Goal: Task Accomplishment & Management: Complete application form

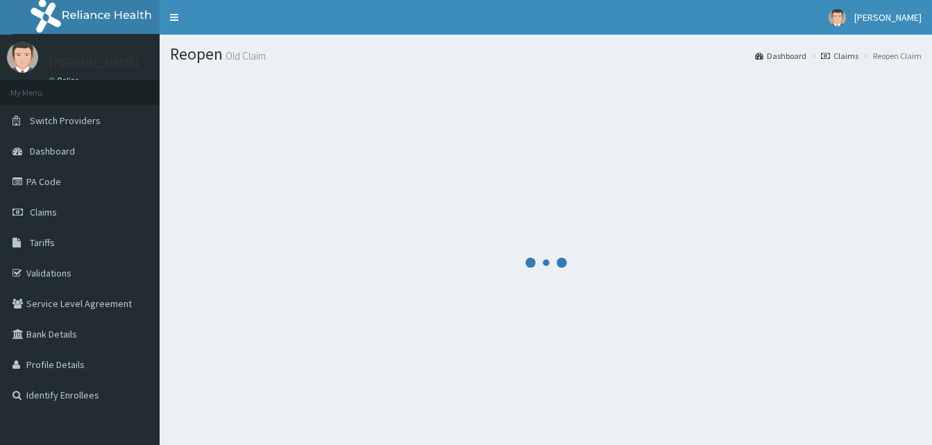
click at [909, 18] on span "[PERSON_NAME]" at bounding box center [887, 17] width 67 height 12
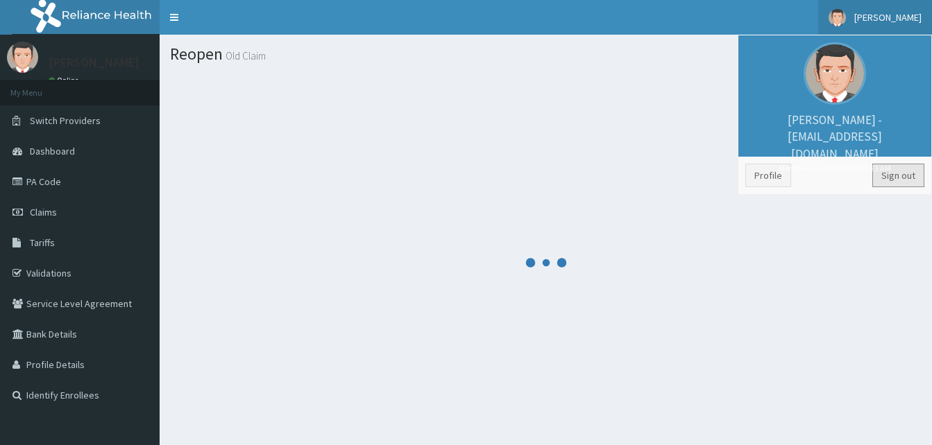
drag, startPoint x: 905, startPoint y: 171, endPoint x: 908, endPoint y: 193, distance: 22.4
click at [905, 171] on link "Sign out" at bounding box center [898, 176] width 52 height 24
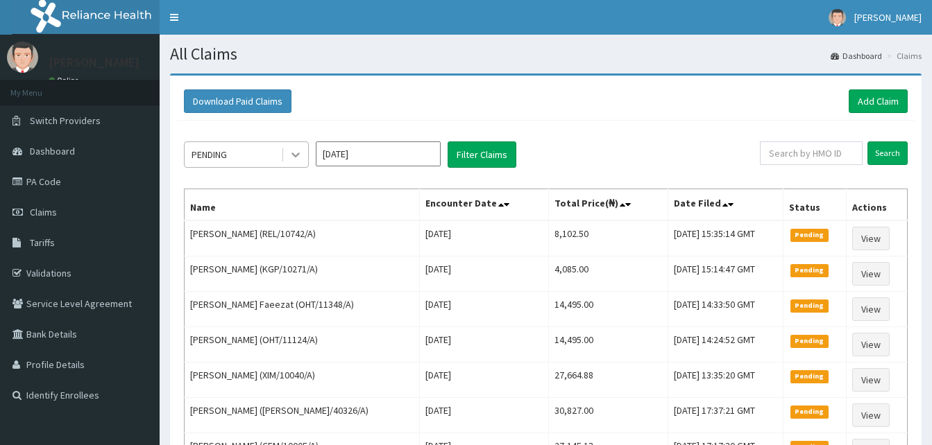
click at [301, 156] on icon at bounding box center [296, 155] width 14 height 14
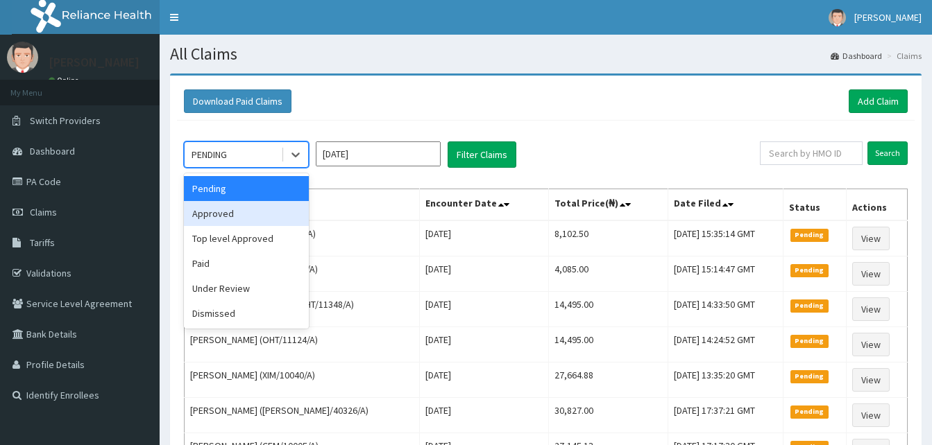
drag, startPoint x: 253, startPoint y: 207, endPoint x: 411, endPoint y: 165, distance: 163.7
click at [256, 203] on div "Approved" at bounding box center [246, 213] width 125 height 25
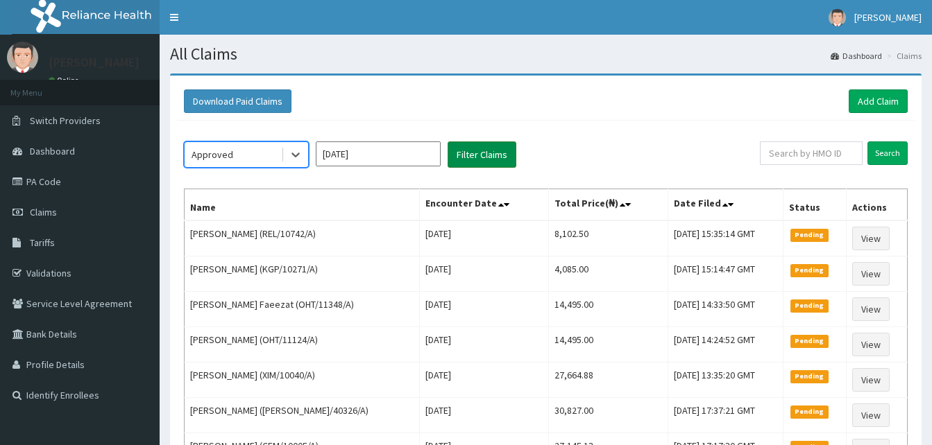
click at [486, 159] on button "Filter Claims" at bounding box center [481, 155] width 69 height 26
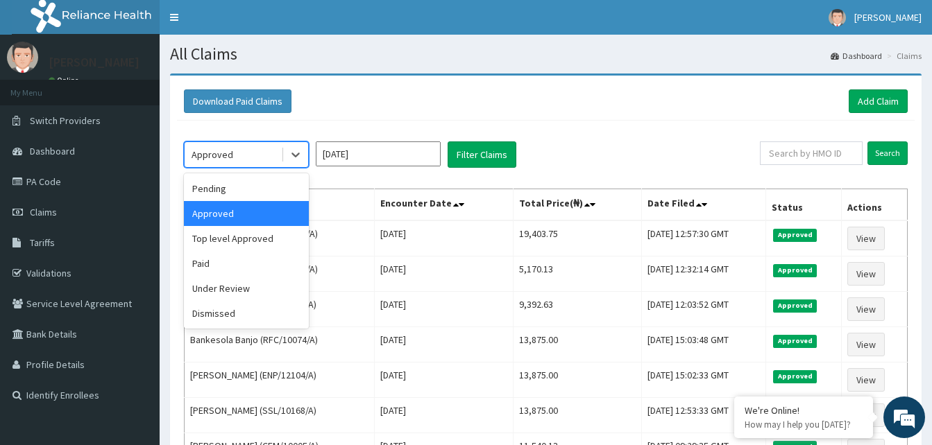
click at [280, 148] on div "Approved" at bounding box center [233, 155] width 96 height 22
drag, startPoint x: 240, startPoint y: 286, endPoint x: 396, endPoint y: 158, distance: 201.7
click at [241, 285] on div "Under Review" at bounding box center [246, 288] width 125 height 25
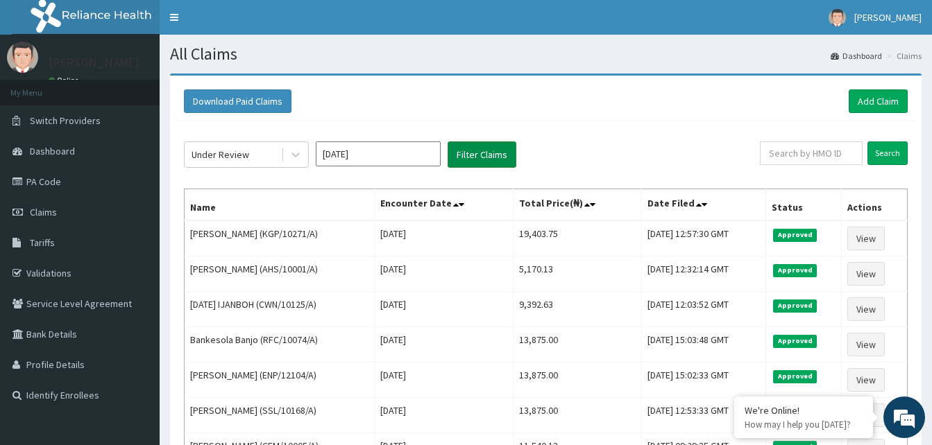
click at [484, 156] on button "Filter Claims" at bounding box center [481, 155] width 69 height 26
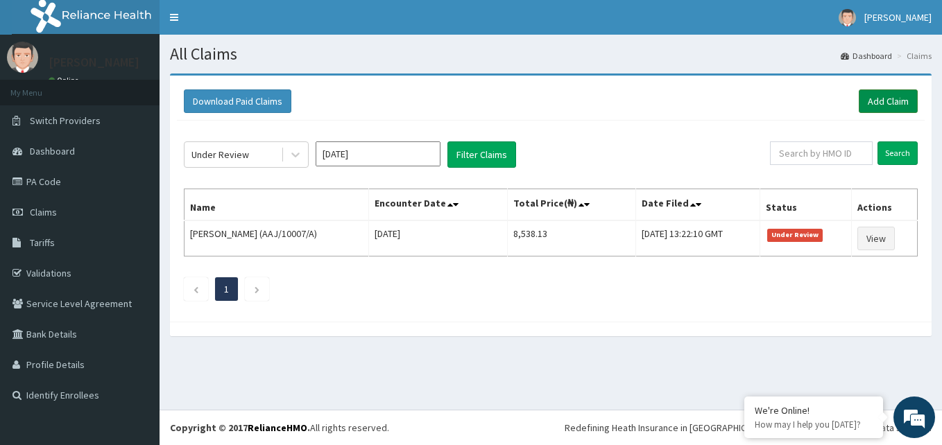
click at [887, 99] on link "Add Claim" at bounding box center [888, 101] width 59 height 24
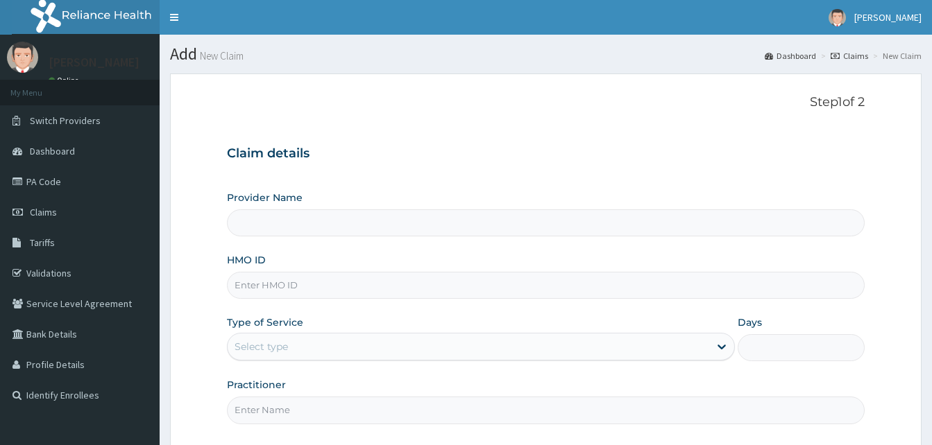
type input "Reliance Family Clinics (RFC) - Gbagada"
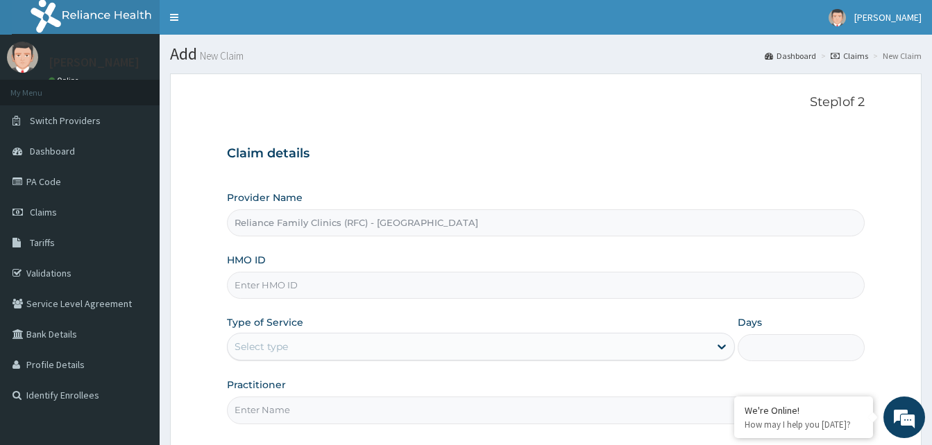
click at [293, 281] on input "HMO ID" at bounding box center [546, 285] width 638 height 27
paste input "URI/10294/A"
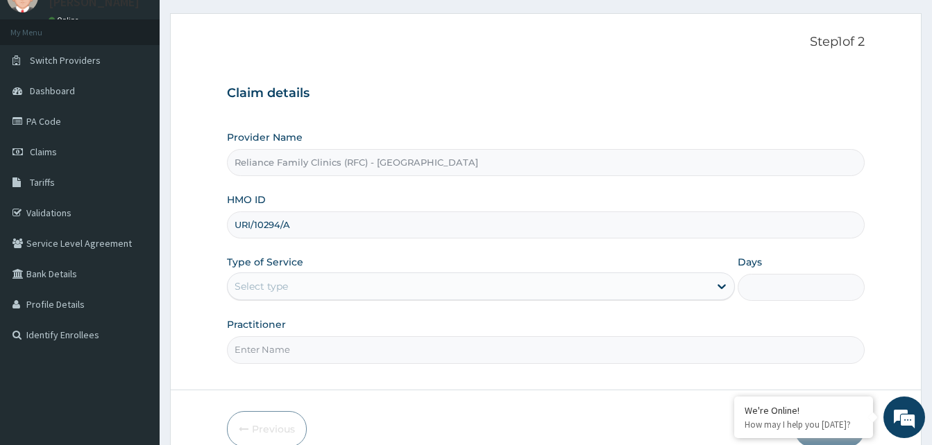
scroll to position [130, 0]
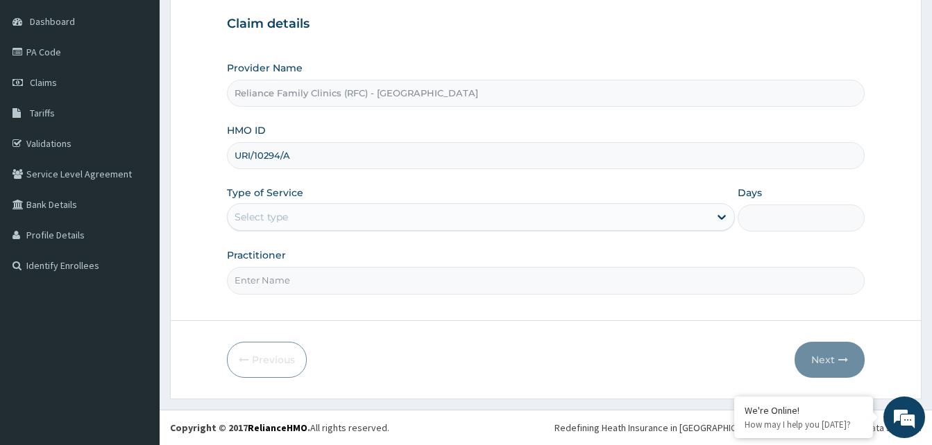
type input "URI/10294/A"
click at [537, 211] on div "Select type" at bounding box center [468, 217] width 481 height 22
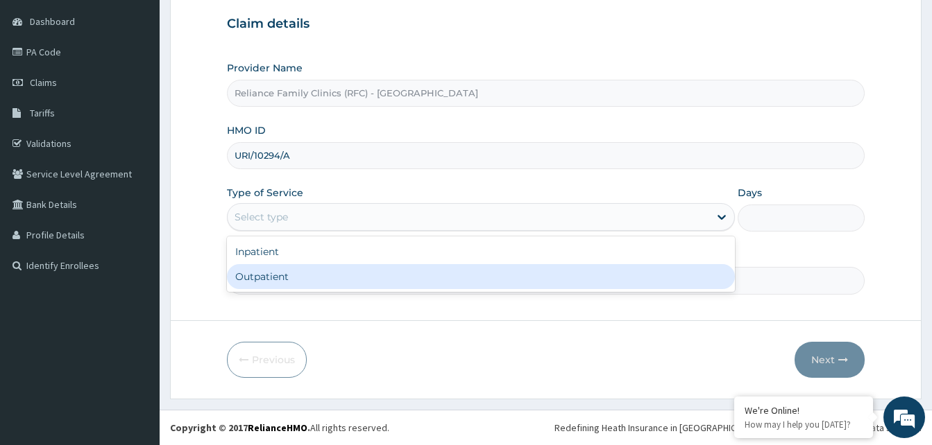
click at [234, 268] on div "Outpatient" at bounding box center [481, 276] width 508 height 25
type input "1"
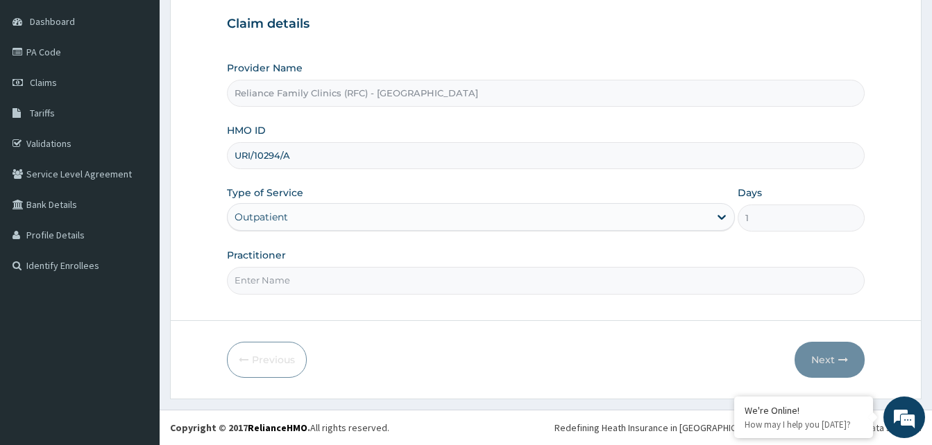
click at [312, 284] on input "Practitioner" at bounding box center [546, 280] width 638 height 27
type input "Dr. Faridah"
click at [839, 368] on button "Next" at bounding box center [829, 360] width 70 height 36
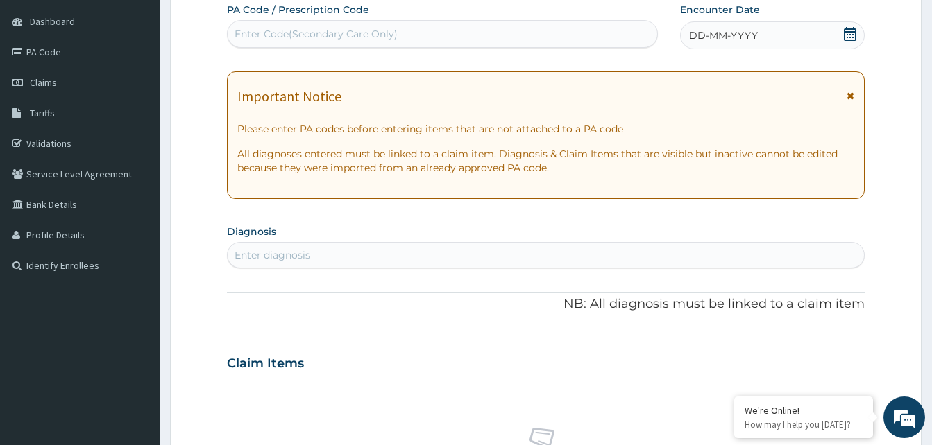
click at [844, 93] on div "Important Notice" at bounding box center [545, 100] width 617 height 22
click at [847, 92] on icon at bounding box center [850, 96] width 8 height 10
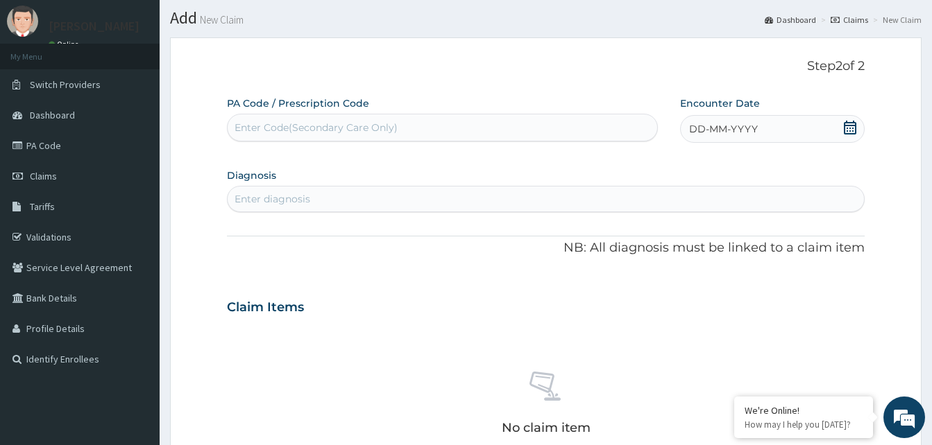
scroll to position [2, 0]
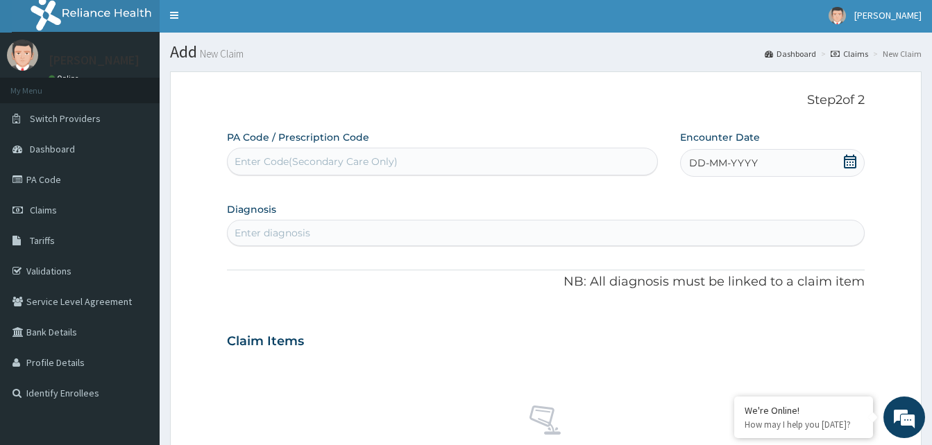
click at [848, 162] on icon at bounding box center [850, 162] width 14 height 14
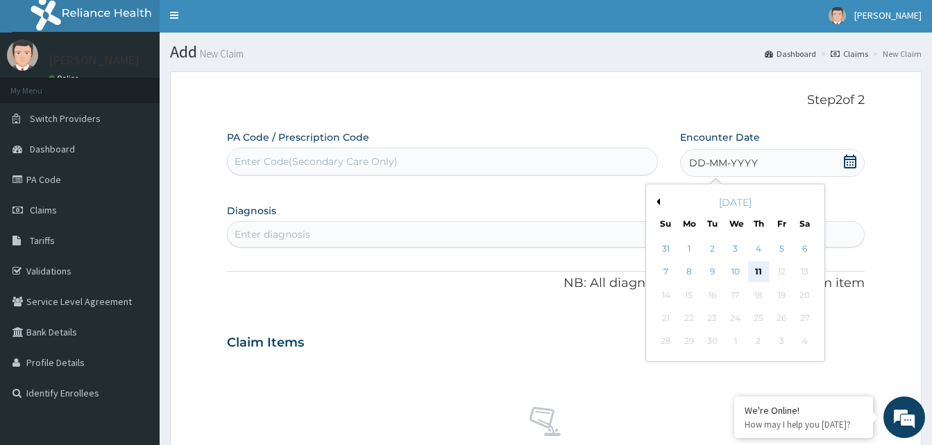
click at [758, 270] on div "11" at bounding box center [758, 272] width 21 height 21
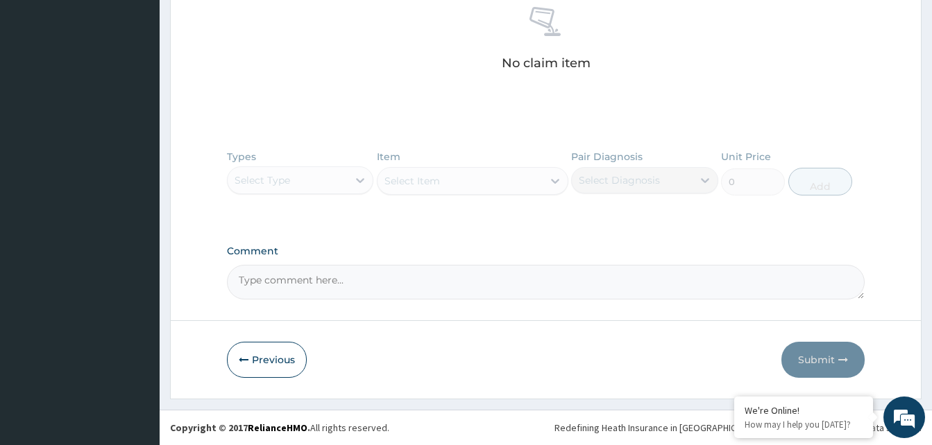
scroll to position [0, 0]
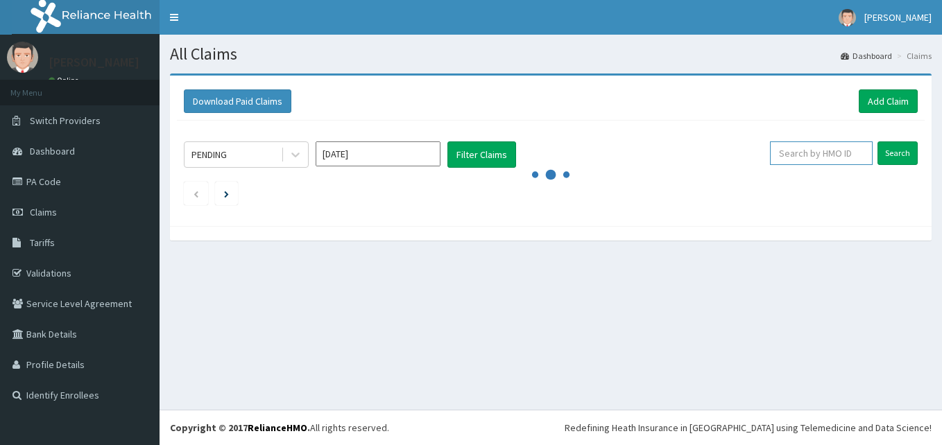
click at [826, 162] on input "text" at bounding box center [821, 154] width 103 height 24
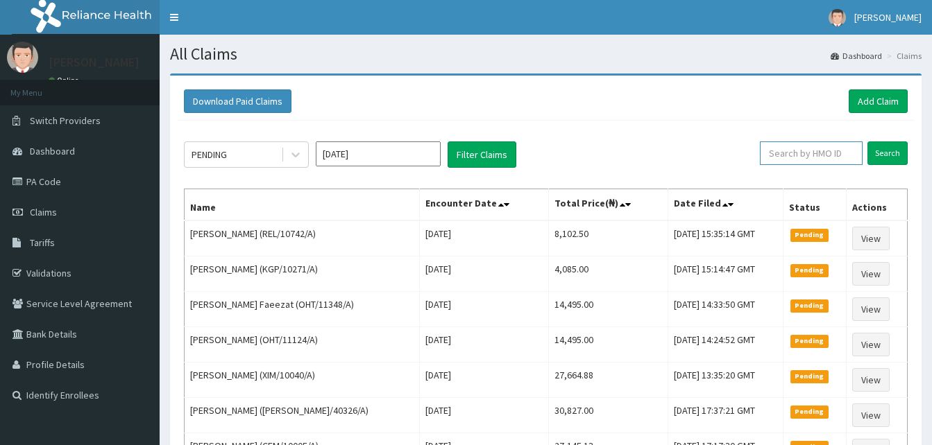
paste input "URI/10294/A"
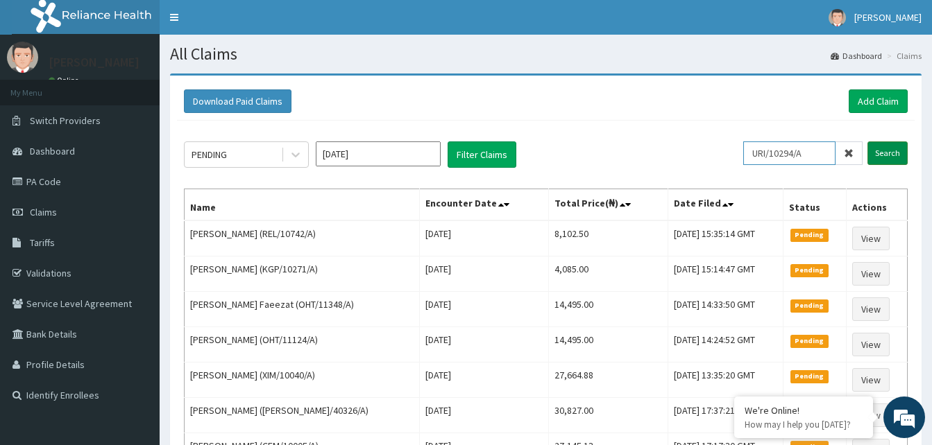
type input "URI/10294/A"
click at [893, 151] on input "Search" at bounding box center [887, 154] width 40 height 24
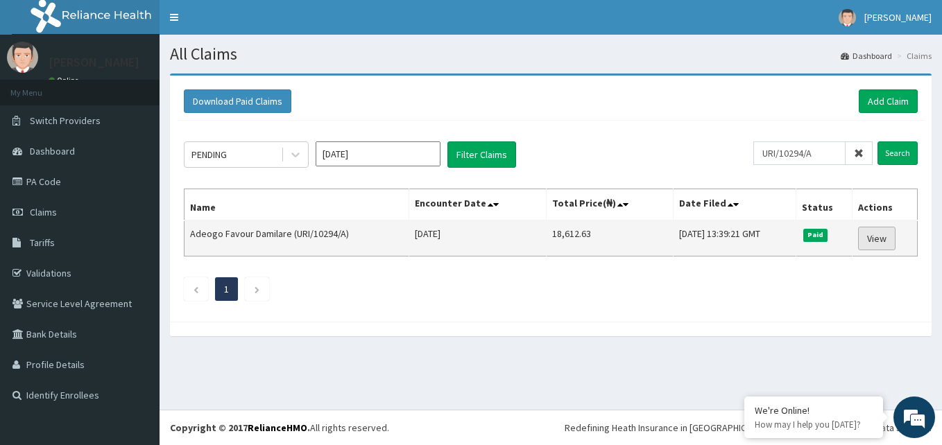
click at [885, 248] on link "View" at bounding box center [876, 239] width 37 height 24
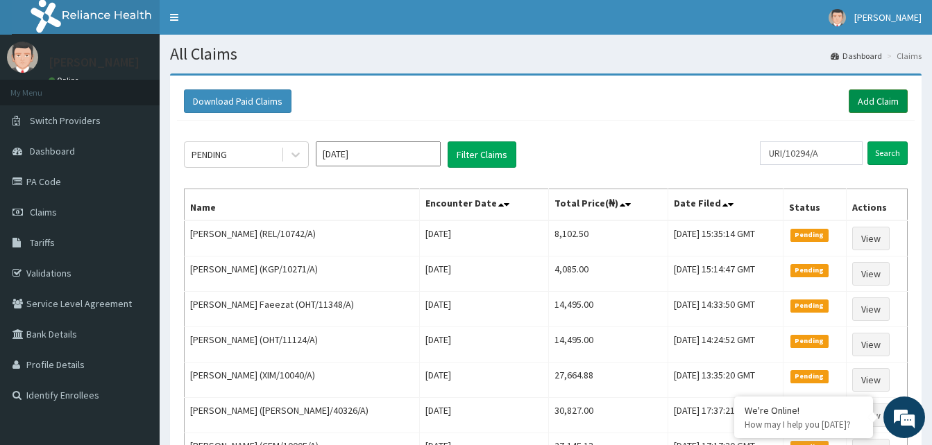
click at [891, 102] on link "Add Claim" at bounding box center [877, 101] width 59 height 24
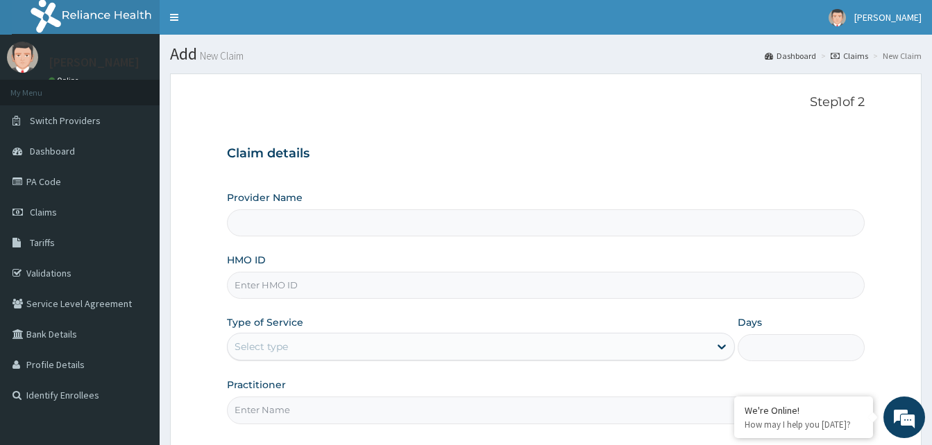
type input "Reliance Family Clinics (RFC) - [GEOGRAPHIC_DATA]"
click at [355, 287] on input "HMO ID" at bounding box center [546, 285] width 638 height 27
paste input "URI/10294/A"
type input "URI/10294/A"
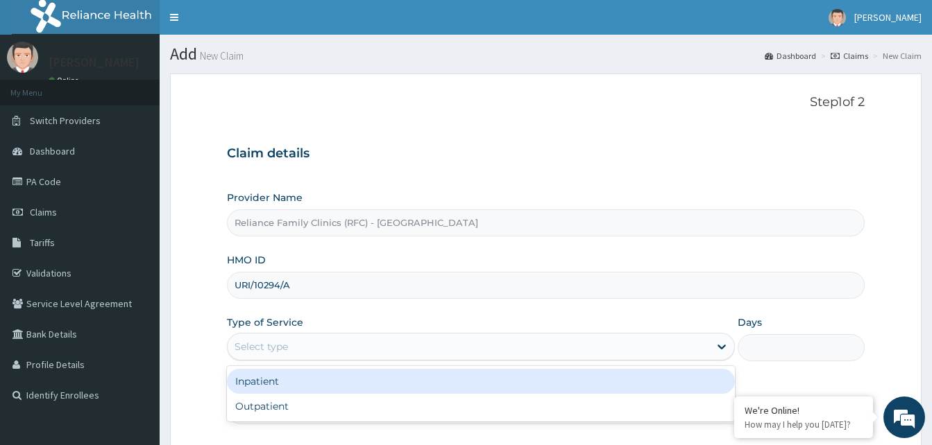
click at [404, 340] on div "Select type" at bounding box center [468, 347] width 481 height 22
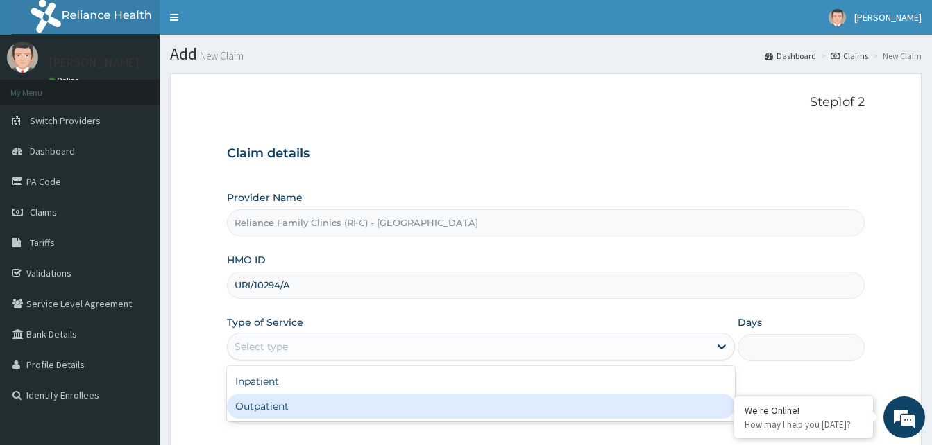
click at [292, 403] on div "Outpatient" at bounding box center [481, 406] width 508 height 25
type input "1"
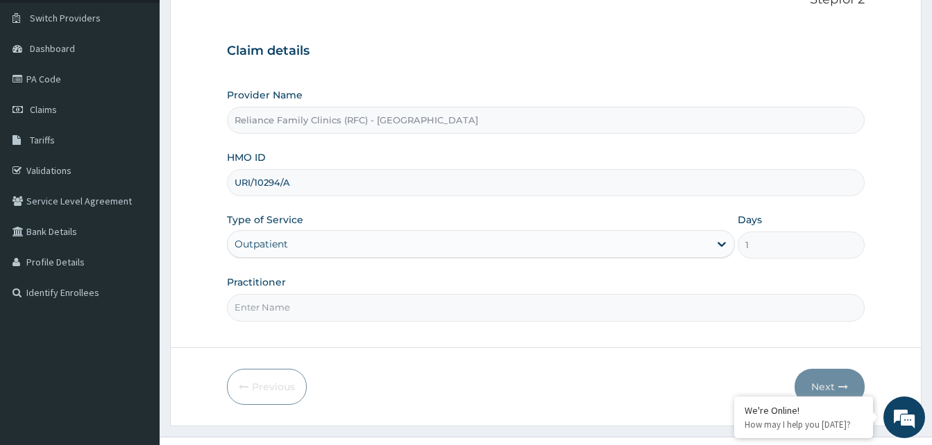
scroll to position [130, 0]
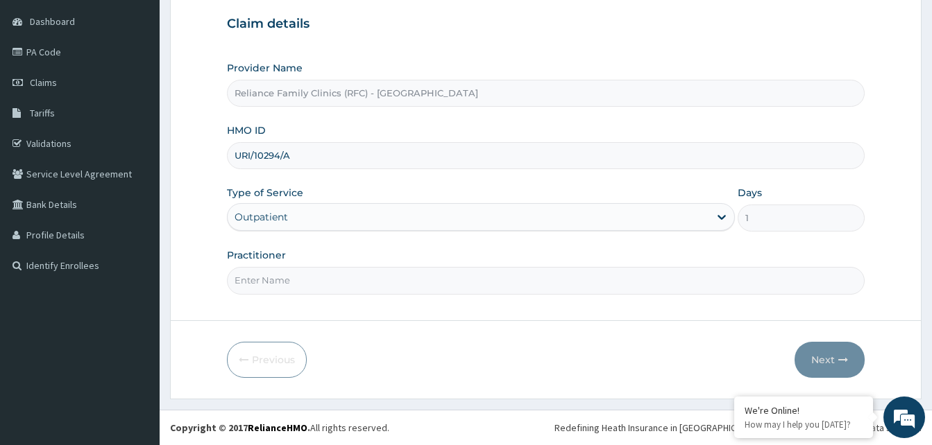
click at [646, 289] on input "Practitioner" at bounding box center [546, 280] width 638 height 27
type input "Dr. Faridah"
click at [825, 357] on button "Next" at bounding box center [829, 360] width 70 height 36
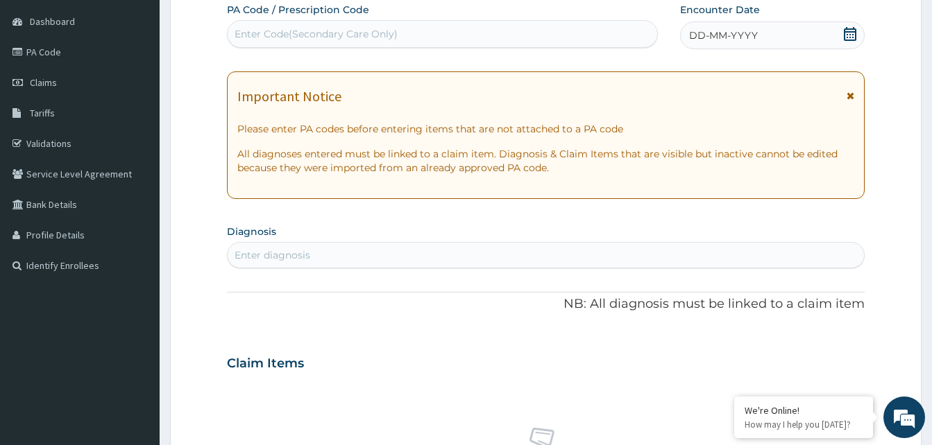
click at [852, 100] on icon at bounding box center [850, 96] width 8 height 10
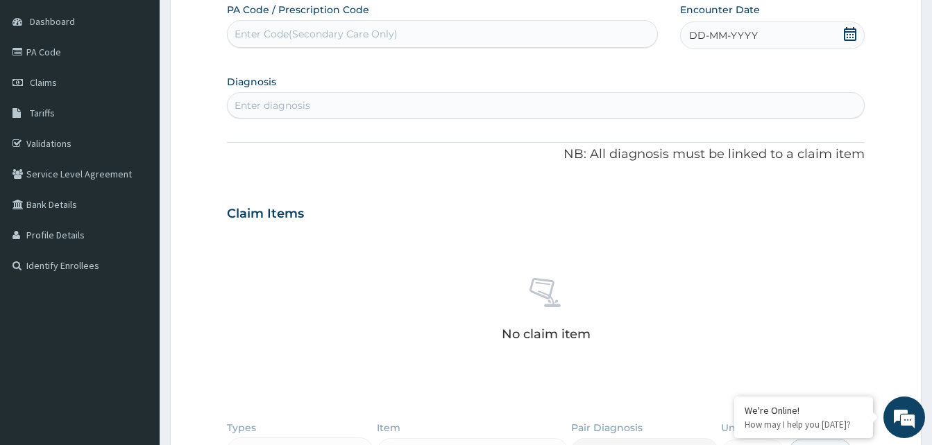
scroll to position [0, 0]
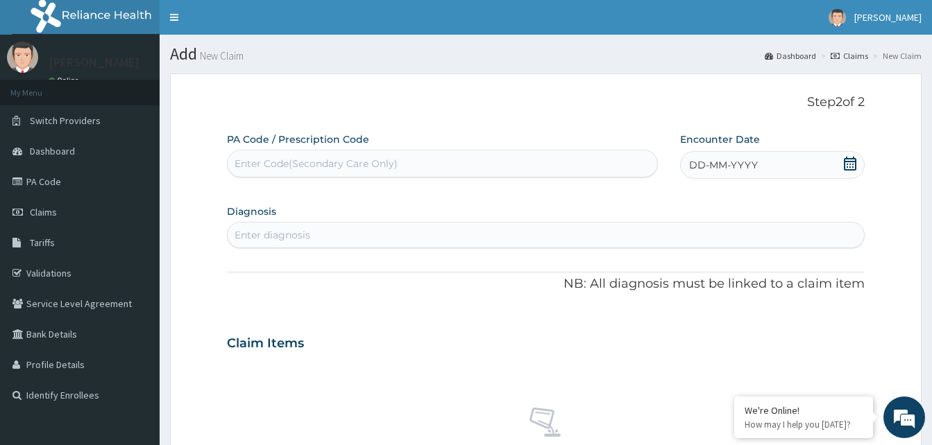
click at [849, 163] on icon at bounding box center [850, 164] width 14 height 14
click at [764, 269] on div "11" at bounding box center [758, 274] width 21 height 21
drag, startPoint x: 406, startPoint y: 228, endPoint x: 440, endPoint y: 214, distance: 37.0
click at [405, 228] on div "Enter diagnosis" at bounding box center [546, 235] width 636 height 22
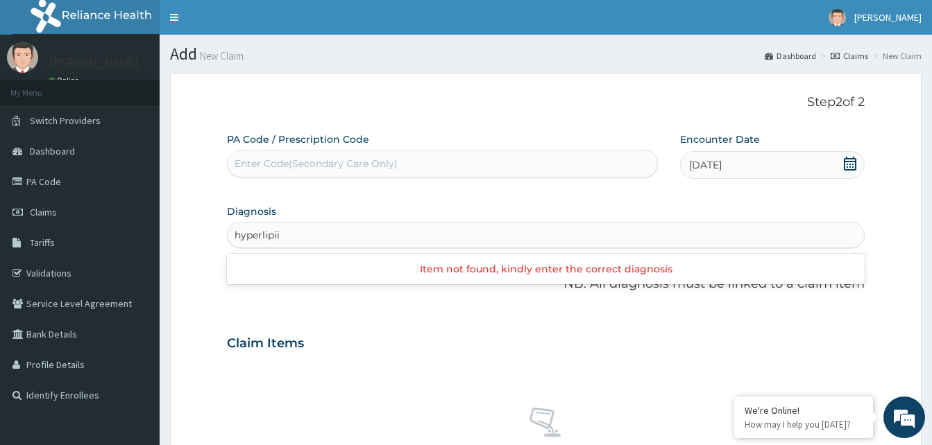
type input "hyperlipi"
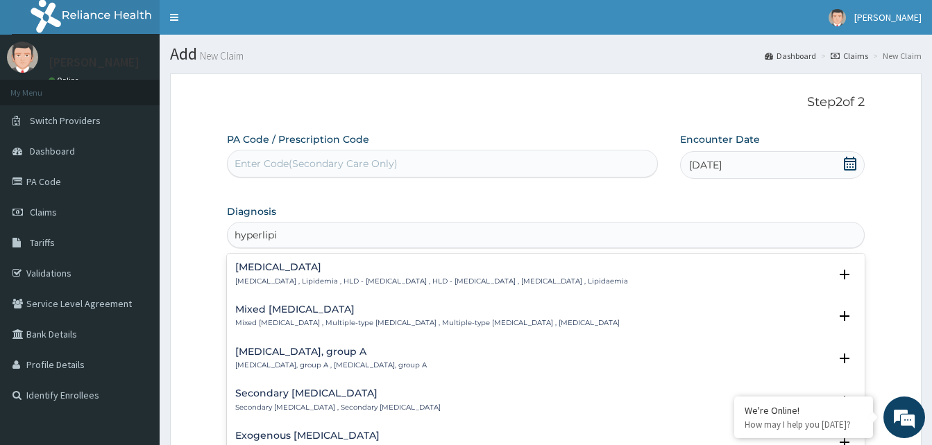
click at [368, 273] on div "Hyperlipidemia Hyperlipidemia , Lipidemia , HLD - Hyperlipidemia , HLD - Hyperl…" at bounding box center [431, 274] width 393 height 24
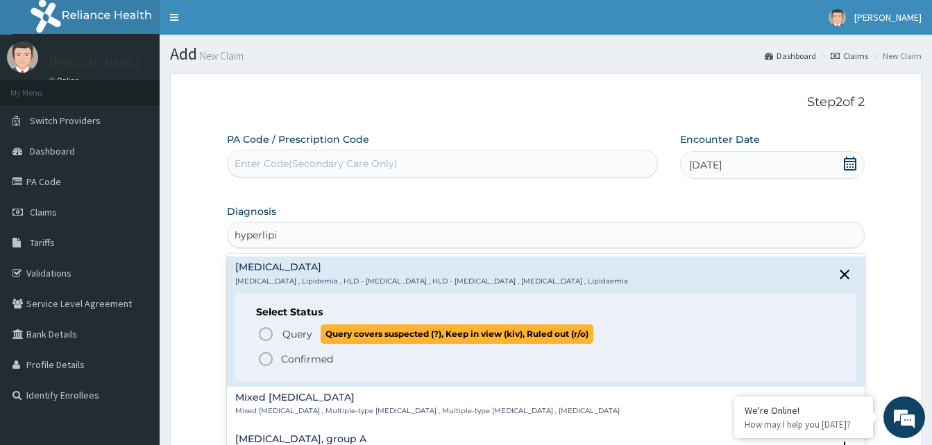
click at [261, 332] on circle "status option query" at bounding box center [265, 334] width 12 height 12
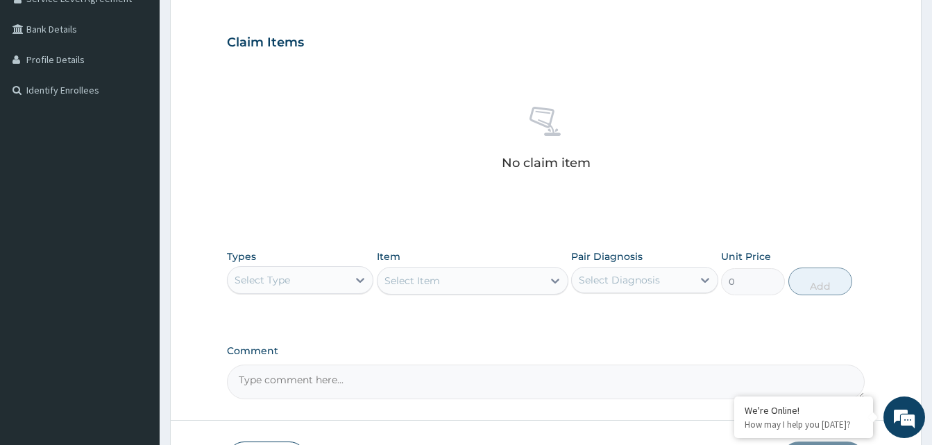
scroll to position [335, 0]
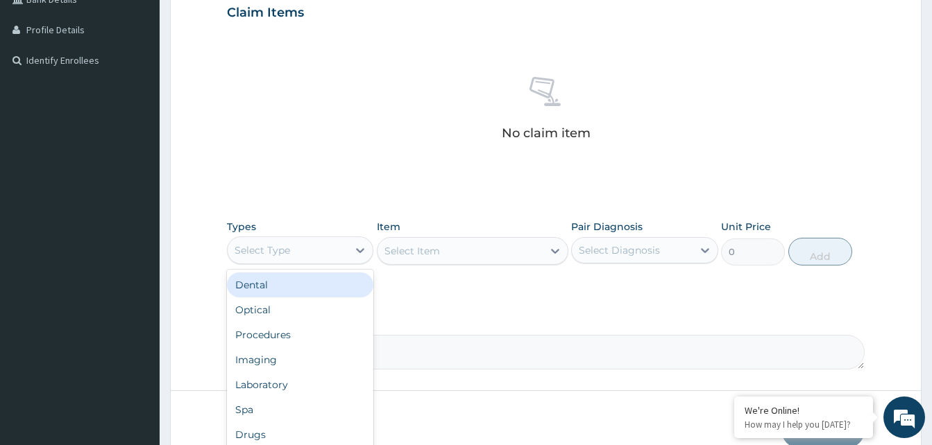
click at [309, 254] on div "Select Type" at bounding box center [288, 250] width 120 height 22
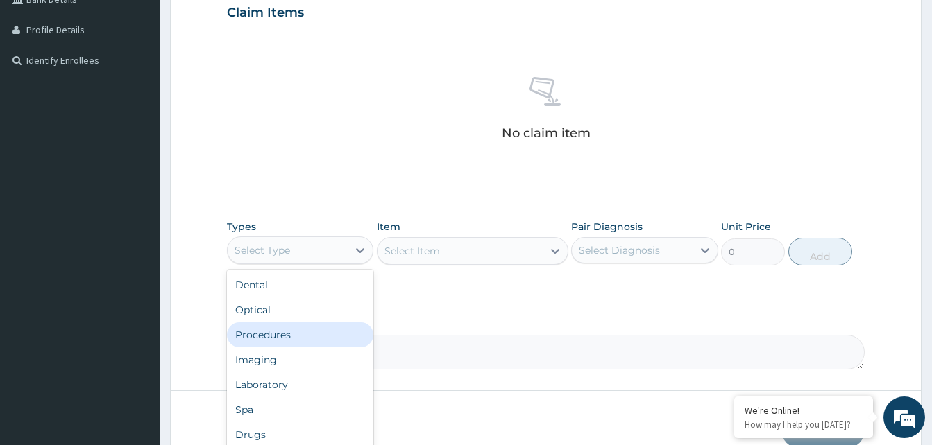
click at [272, 343] on div "Procedures" at bounding box center [300, 335] width 146 height 25
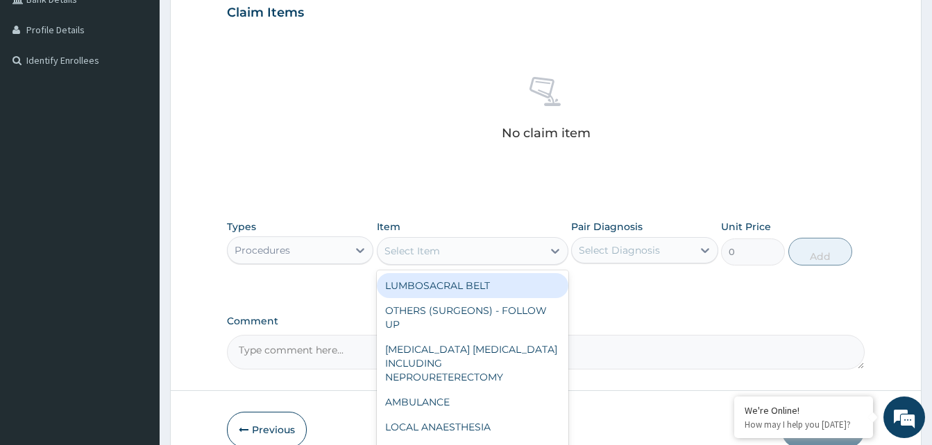
click at [450, 242] on div "Select Item" at bounding box center [459, 251] width 165 height 22
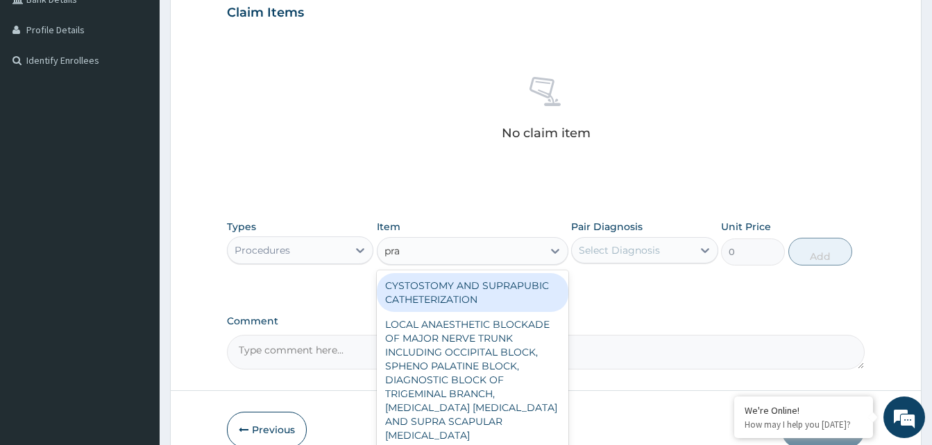
type input "prac"
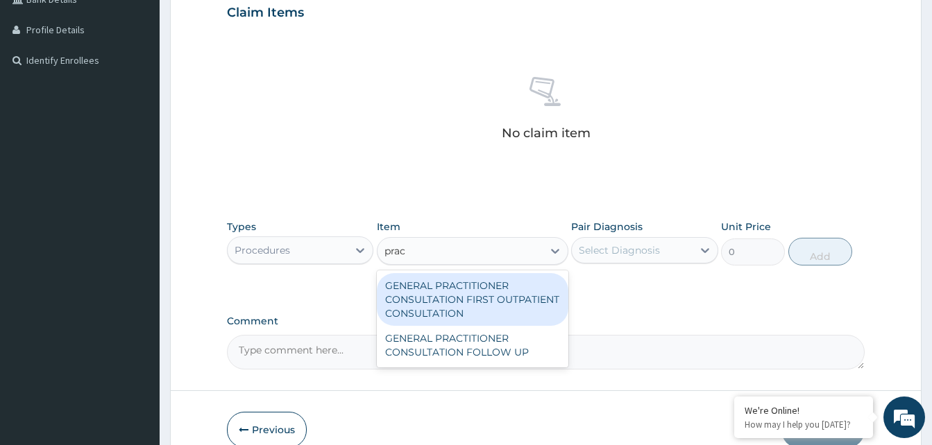
click at [436, 291] on div "GENERAL PRACTITIONER CONSULTATION FIRST OUTPATIENT CONSULTATION" at bounding box center [472, 299] width 191 height 53
type input "3370.125"
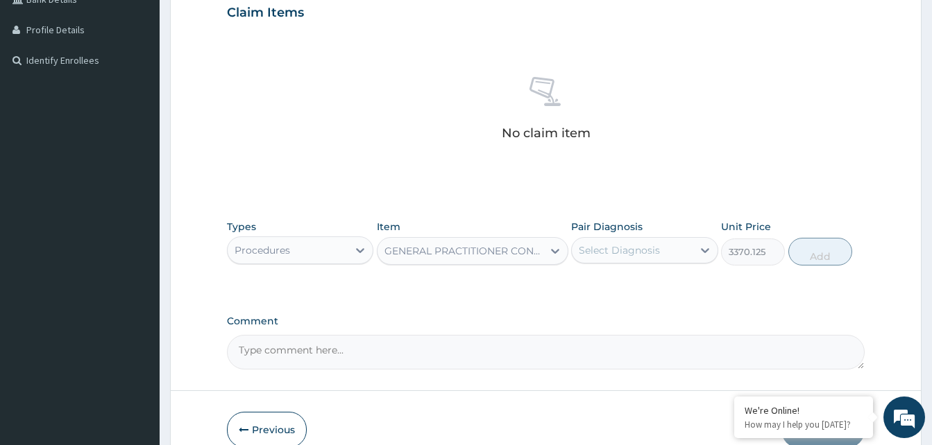
click at [638, 255] on div "Select Diagnosis" at bounding box center [619, 251] width 81 height 14
click at [637, 293] on div "Hyperlipidemia" at bounding box center [644, 286] width 146 height 28
checkbox input "true"
click at [819, 258] on button "Add" at bounding box center [820, 252] width 64 height 28
type input "0"
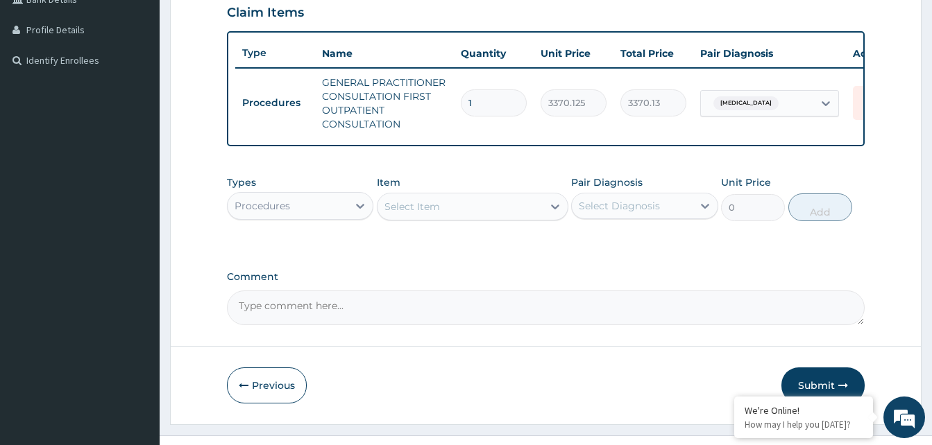
click at [264, 213] on div "Procedures" at bounding box center [262, 206] width 56 height 14
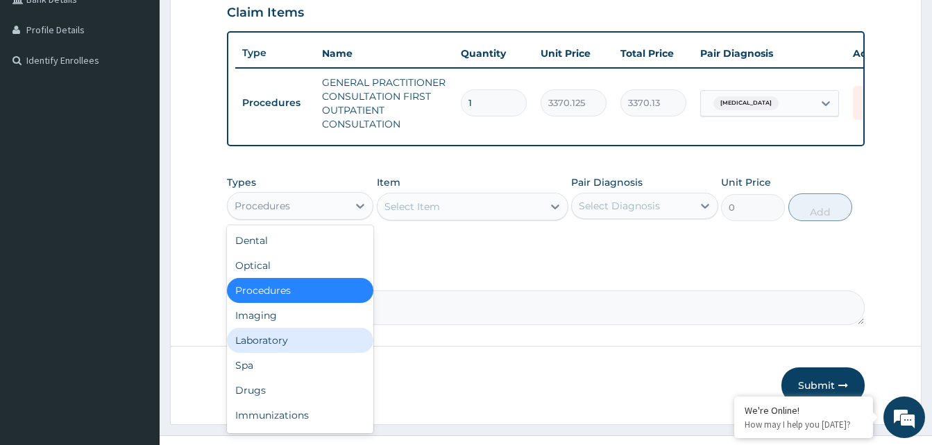
click at [250, 353] on div "Laboratory" at bounding box center [300, 340] width 146 height 25
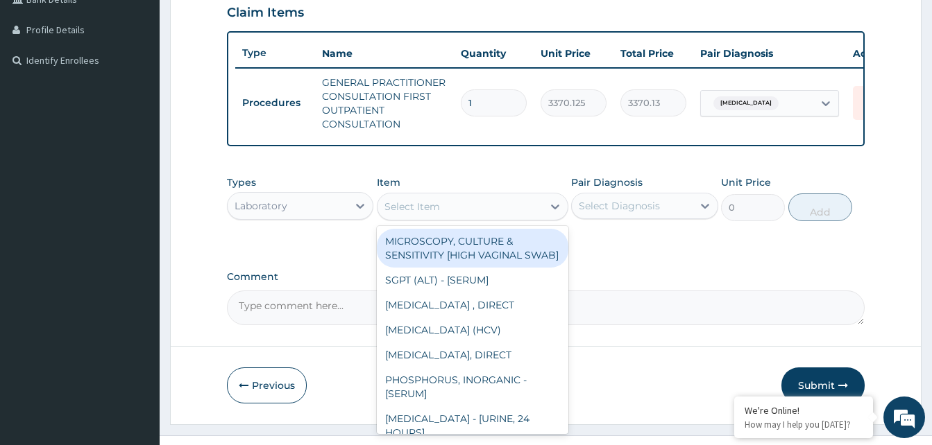
click at [482, 218] on div "Select Item" at bounding box center [459, 207] width 165 height 22
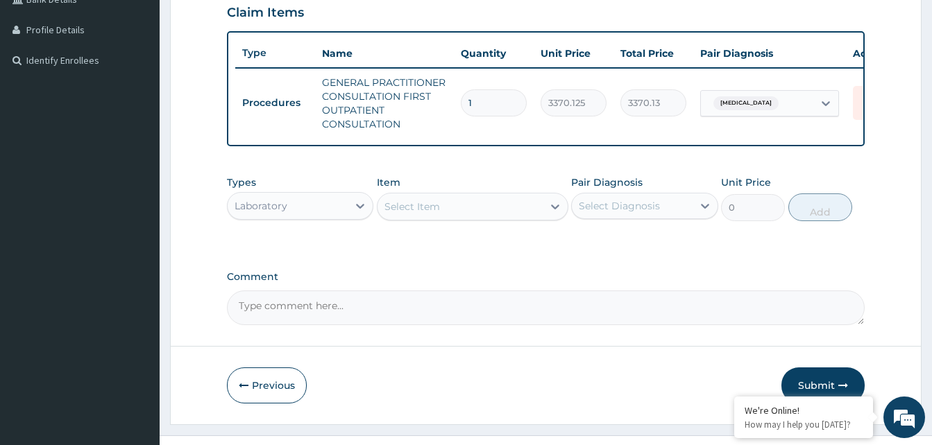
click at [500, 189] on div "Item Select Item" at bounding box center [472, 199] width 191 height 46
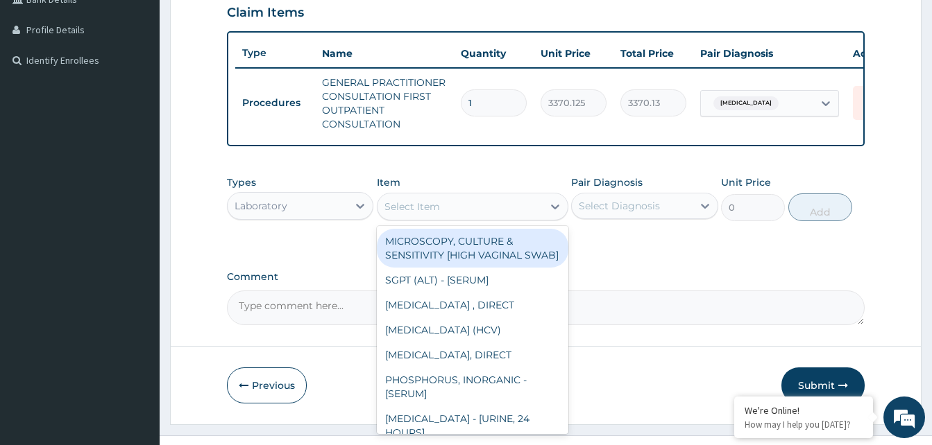
click at [528, 210] on div "Select Item" at bounding box center [459, 207] width 165 height 22
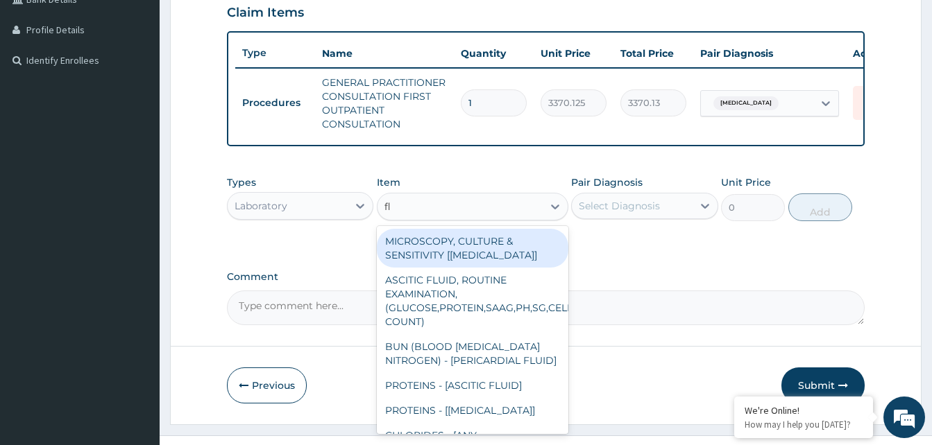
type input "f"
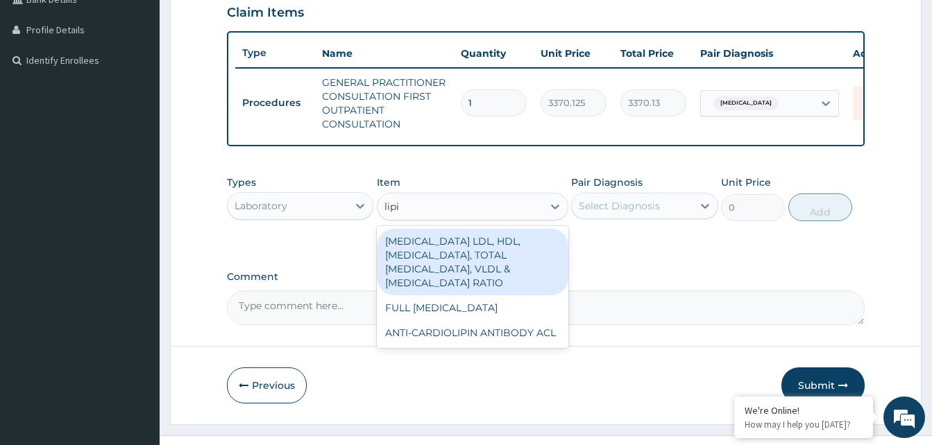
type input "lipid"
click at [476, 281] on div "LIPID PROFILE LDL, HDL, TRIGLYCERIDES, TOTAL CHOLESTEROL, VLDL & CHOLESTEROL:HD…" at bounding box center [472, 262] width 191 height 67
type input "8640"
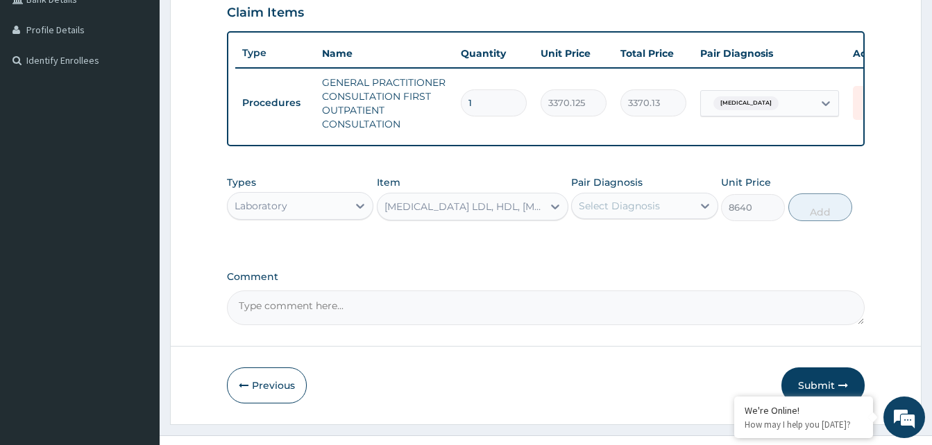
click at [666, 211] on div "Select Diagnosis" at bounding box center [632, 206] width 120 height 22
drag, startPoint x: 650, startPoint y: 257, endPoint x: 653, endPoint y: 249, distance: 8.1
click at [650, 247] on label "Hyperlipidemia" at bounding box center [637, 240] width 86 height 14
checkbox input "true"
click at [810, 221] on button "Add" at bounding box center [820, 208] width 64 height 28
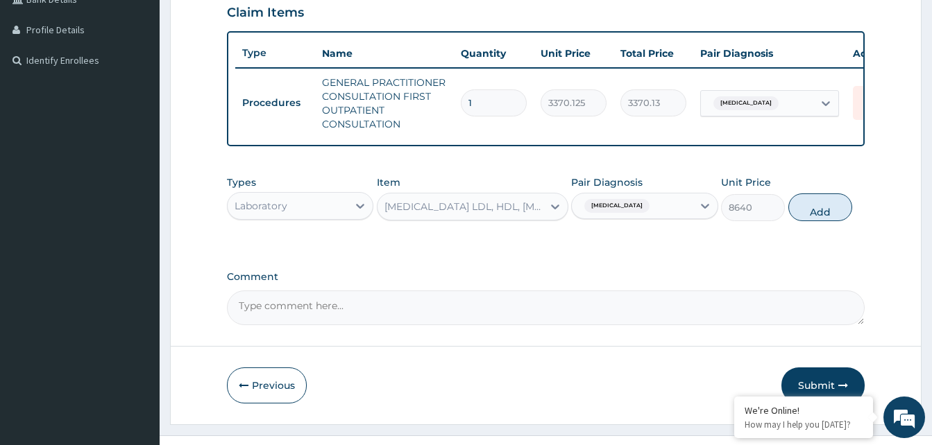
type input "0"
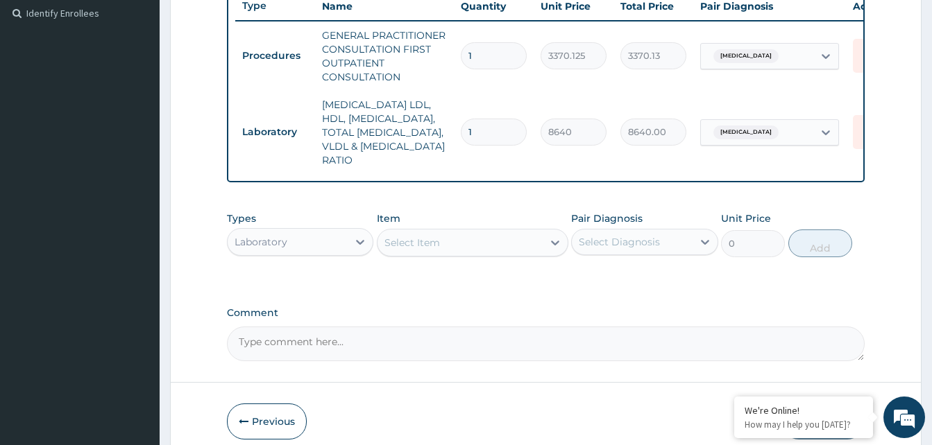
scroll to position [454, 0]
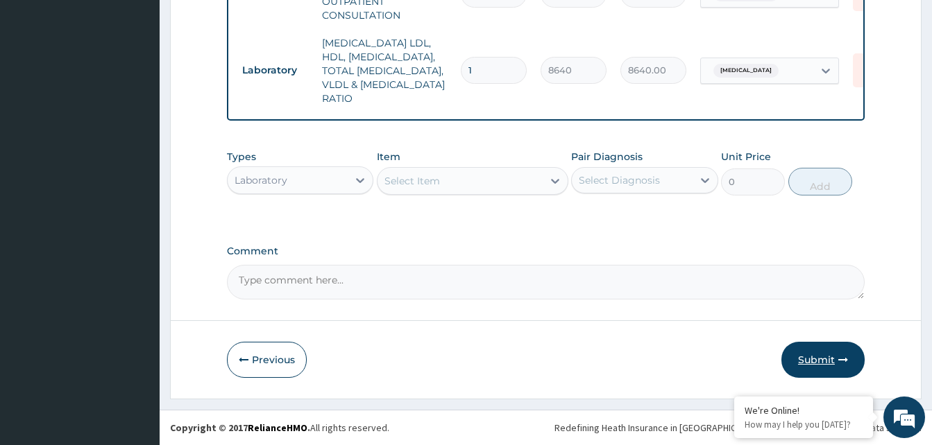
click at [828, 355] on button "Submit" at bounding box center [822, 360] width 83 height 36
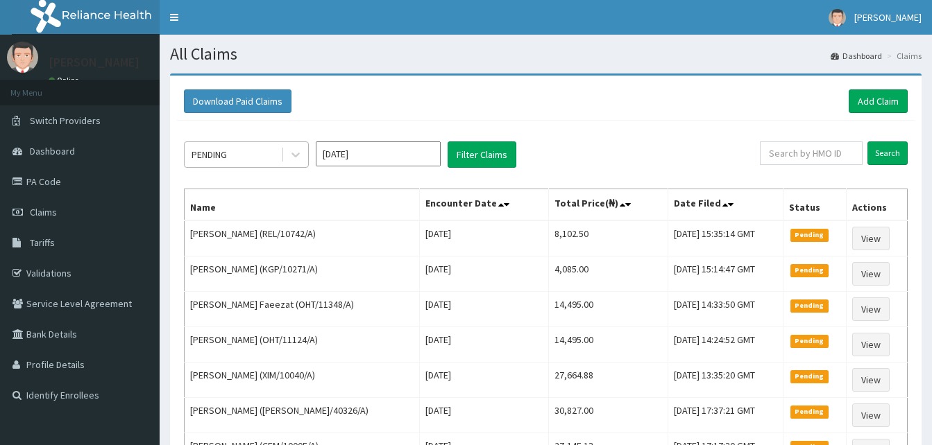
click at [246, 145] on div "PENDING" at bounding box center [233, 155] width 96 height 22
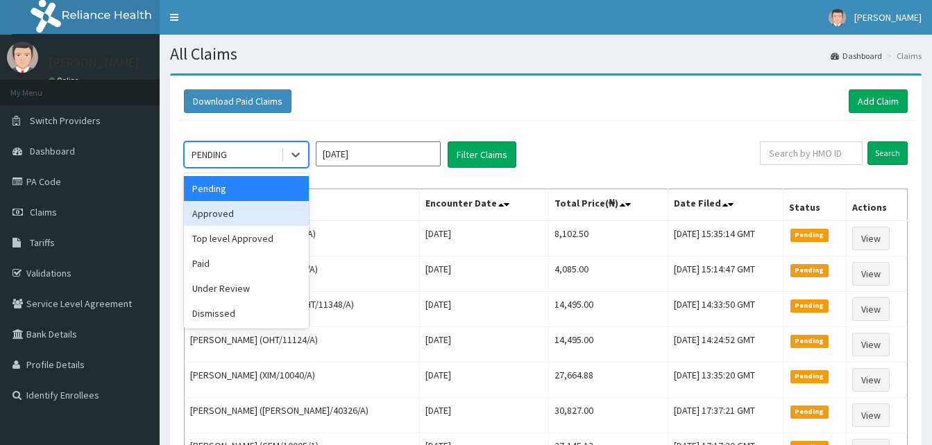
click at [232, 210] on div "Approved" at bounding box center [246, 213] width 125 height 25
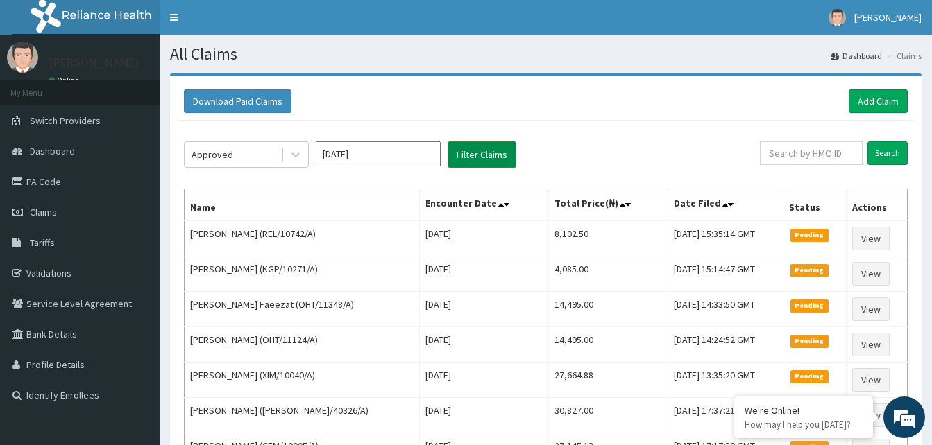
click at [469, 153] on button "Filter Claims" at bounding box center [481, 155] width 69 height 26
